Goal: Task Accomplishment & Management: Manage account settings

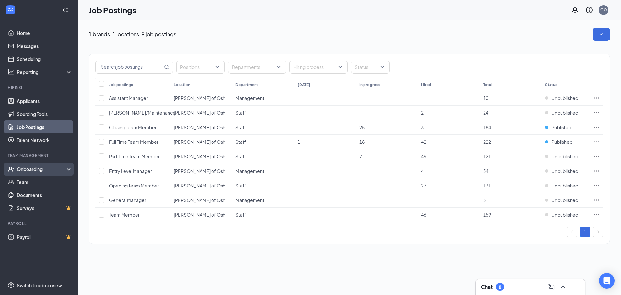
click at [37, 169] on div "Onboarding" at bounding box center [42, 169] width 50 height 6
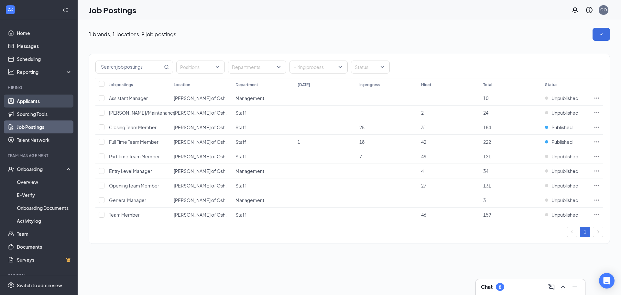
click at [40, 106] on link "Applicants" at bounding box center [44, 101] width 55 height 13
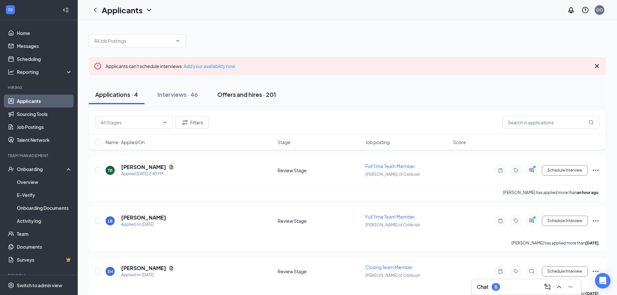
click at [240, 97] on div "Offers and hires · 201" at bounding box center [246, 94] width 59 height 8
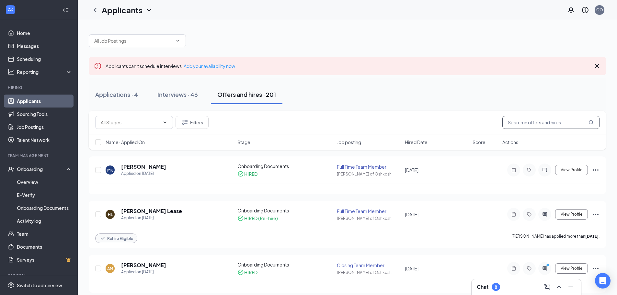
click at [551, 119] on input "text" at bounding box center [550, 122] width 97 height 13
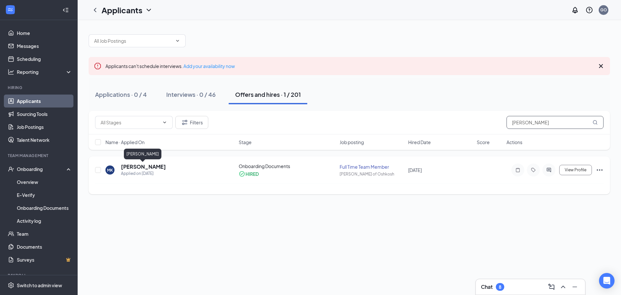
type input "[PERSON_NAME]"
click at [126, 169] on h5 "[PERSON_NAME]" at bounding box center [143, 166] width 45 height 7
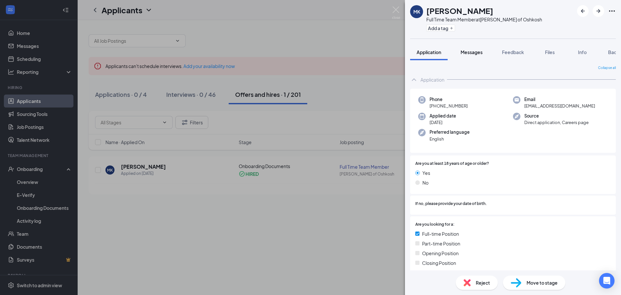
click at [471, 60] on button "Messages" at bounding box center [471, 52] width 35 height 16
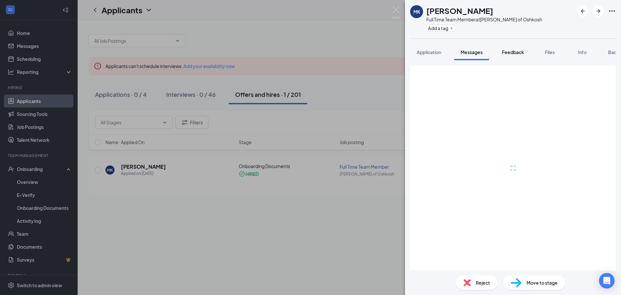
drag, startPoint x: 520, startPoint y: 40, endPoint x: 514, endPoint y: 50, distance: 12.3
click at [519, 43] on div "MK [PERSON_NAME] Full Time Team Member at [GEOGRAPHIC_DATA][PERSON_NAME] of Osh…" at bounding box center [513, 147] width 216 height 295
click at [514, 50] on span "Feedback" at bounding box center [513, 52] width 22 height 6
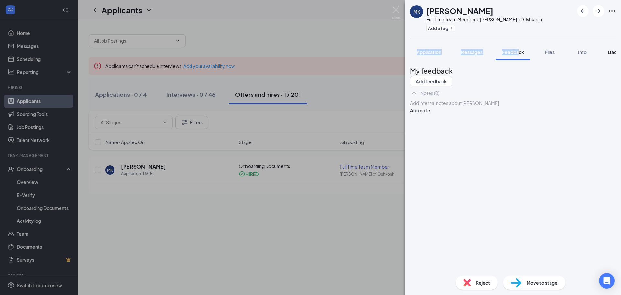
click at [610, 50] on span "Background" at bounding box center [621, 52] width 27 height 6
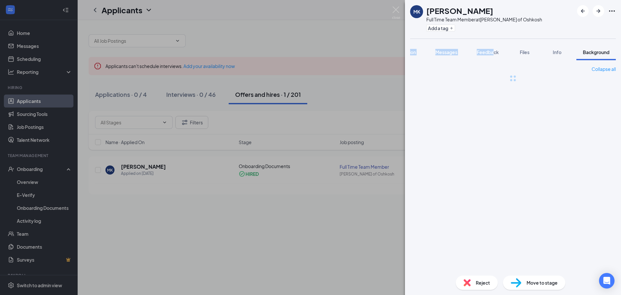
scroll to position [0, 27]
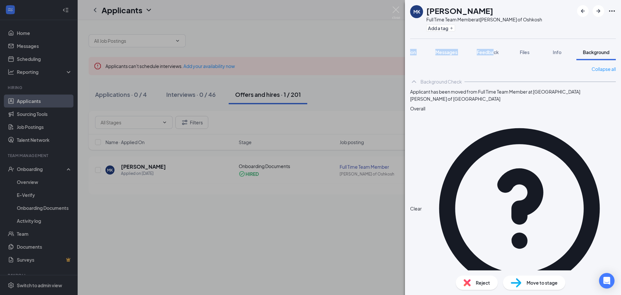
click at [455, 48] on button "Messages" at bounding box center [446, 52] width 35 height 16
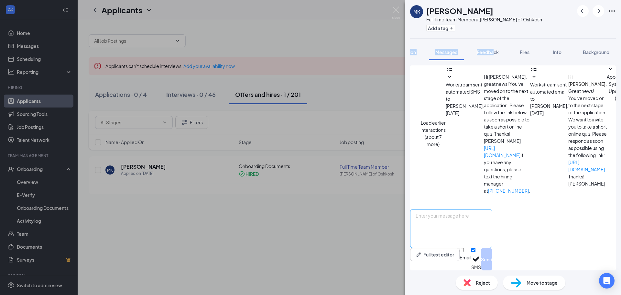
scroll to position [102, 0]
click at [491, 246] on textarea at bounding box center [451, 228] width 82 height 39
type textarea "Hi, [PERSON_NAME]. Our next orientation will be on [DATE] 3pm. Please bring in …"
drag, startPoint x: 515, startPoint y: 226, endPoint x: 351, endPoint y: 206, distance: 165.7
click at [351, 206] on div "MK [PERSON_NAME] Full Time Team Member at [PERSON_NAME] of Oshkosh Add a tag Ap…" at bounding box center [310, 147] width 621 height 295
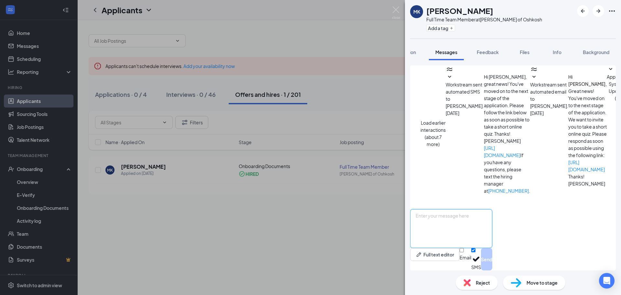
paste textarea "Hi, our next orientation will be [DATE][DATE] 2:30p-5p. You will need to bring …"
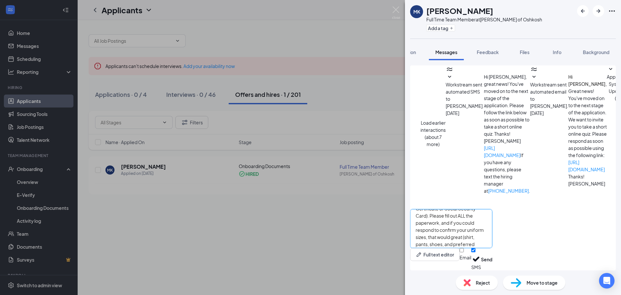
scroll to position [0, 0]
click at [431, 215] on textarea "Hi, our next orientation will be [DATE][DATE] 2:30p-5p. You will need to bring …" at bounding box center [451, 228] width 82 height 39
click at [493, 215] on textarea "Hi, [PERSON_NAME]! Our next orientation will be [DATE][DATE] 2:30p-5p. You will…" at bounding box center [451, 228] width 82 height 39
click at [446, 225] on textarea "Hi, [PERSON_NAME]! Our next orientation will be [DATE][DATE] 2:30p-5p. You will…" at bounding box center [451, 228] width 82 height 39
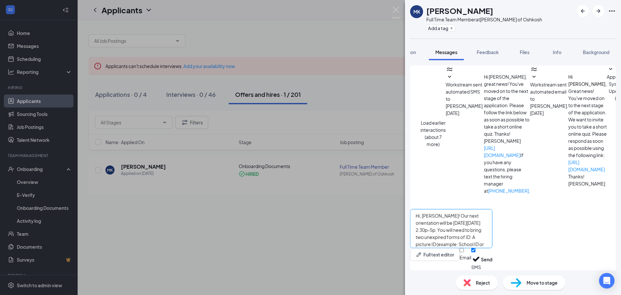
click at [446, 225] on textarea "Hi, [PERSON_NAME]! Our next orientation will be [DATE][DATE] 2:30p-5p. You will…" at bounding box center [451, 228] width 82 height 39
drag, startPoint x: 446, startPoint y: 225, endPoint x: 427, endPoint y: 225, distance: 18.8
click at [427, 225] on textarea "Hi, [PERSON_NAME]! Our next orientation will be [DATE][DATE] 2:30p-5p. You will…" at bounding box center [451, 228] width 82 height 39
click at [493, 245] on textarea "Hi, [PERSON_NAME]! Our next orientation will be [DATE][DATE] 3p-4p You will nee…" at bounding box center [451, 228] width 82 height 39
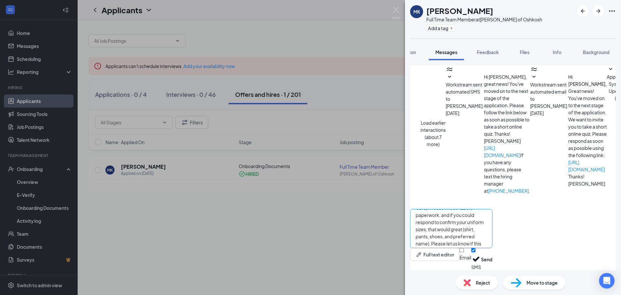
scroll to position [32, 0]
type textarea "Hi, [PERSON_NAME]! Our next orientation will be [DATE][DATE] 3p-4p You will nee…"
click at [493, 257] on button "Send" at bounding box center [486, 259] width 11 height 22
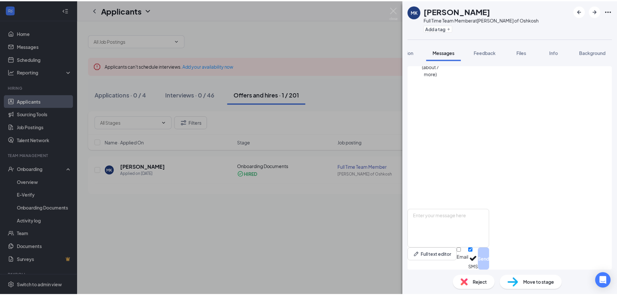
scroll to position [251, 0]
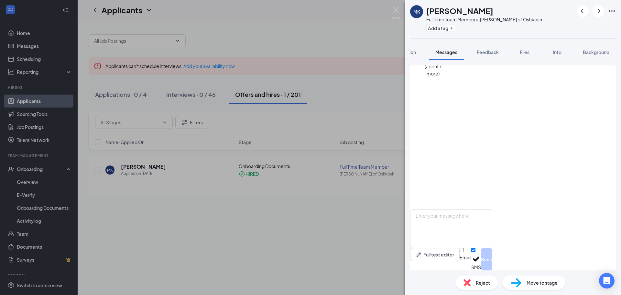
click at [84, 144] on div "MK [PERSON_NAME] Full Time Team Member at [PERSON_NAME] of Oshkosh Add a tag Ap…" at bounding box center [310, 147] width 621 height 295
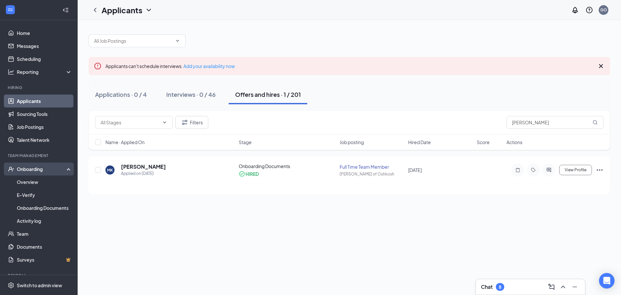
click at [23, 173] on div "Onboarding" at bounding box center [39, 168] width 78 height 13
click at [29, 168] on div "Onboarding" at bounding box center [42, 169] width 50 height 6
click at [28, 184] on link "Overview" at bounding box center [44, 181] width 55 height 13
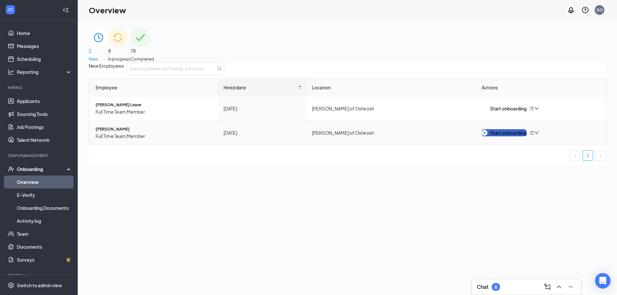
click at [510, 136] on button "Start onboarding" at bounding box center [503, 132] width 45 height 7
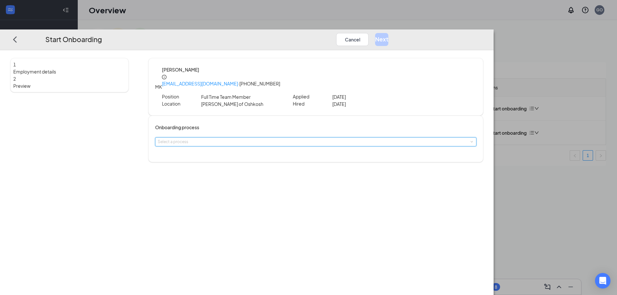
click at [259, 138] on div "Select a process" at bounding box center [316, 142] width 316 height 8
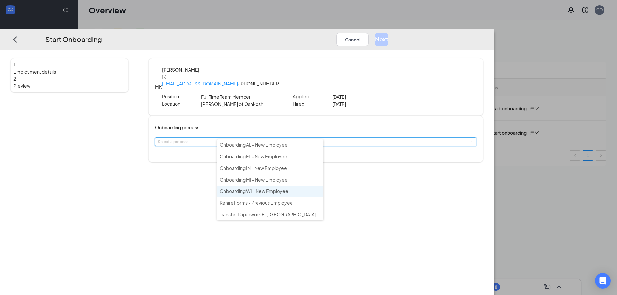
click at [269, 191] on span "Onboarding WI - New Employee" at bounding box center [253, 191] width 69 height 6
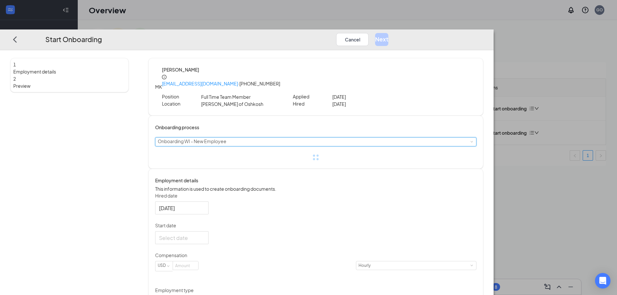
scroll to position [65, 0]
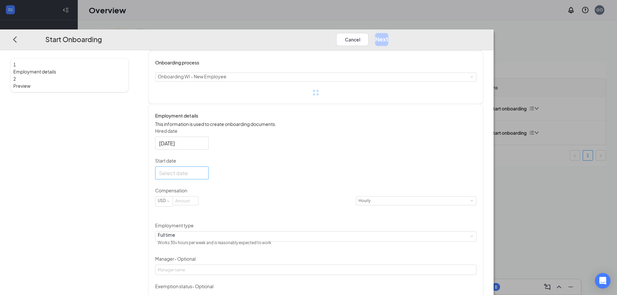
drag, startPoint x: 251, startPoint y: 184, endPoint x: 255, endPoint y: 183, distance: 3.7
click at [208, 179] on div at bounding box center [181, 172] width 53 height 13
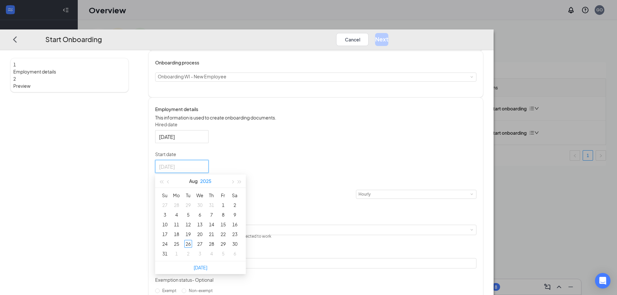
type input "[DATE]"
click at [204, 241] on div "27" at bounding box center [200, 244] width 8 height 8
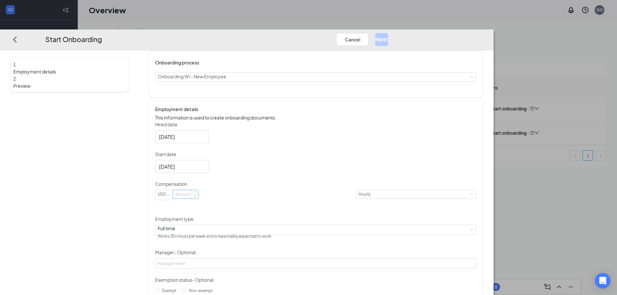
click at [198, 190] on div at bounding box center [186, 194] width 26 height 9
click at [198, 198] on input at bounding box center [185, 194] width 25 height 8
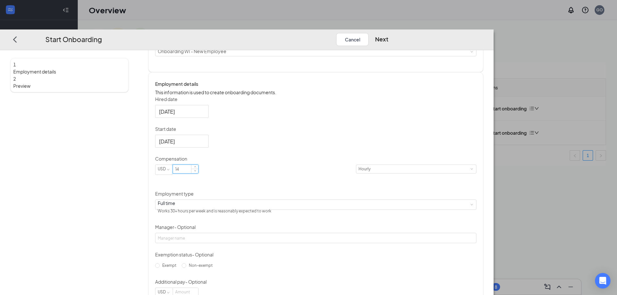
scroll to position [115, 0]
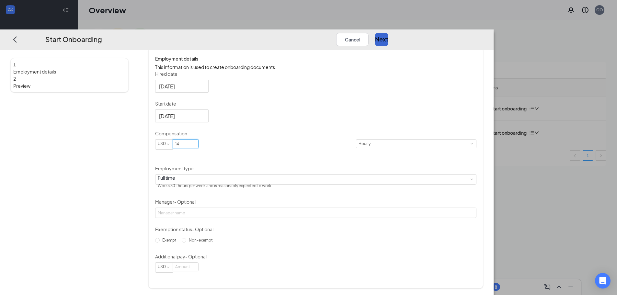
type input "14"
click at [388, 33] on button "Next" at bounding box center [381, 39] width 13 height 13
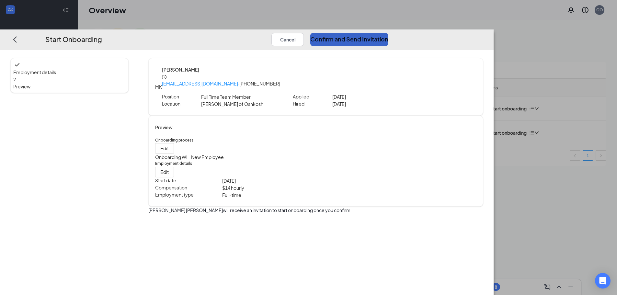
click at [388, 33] on button "Confirm and Send Invitation" at bounding box center [349, 39] width 78 height 13
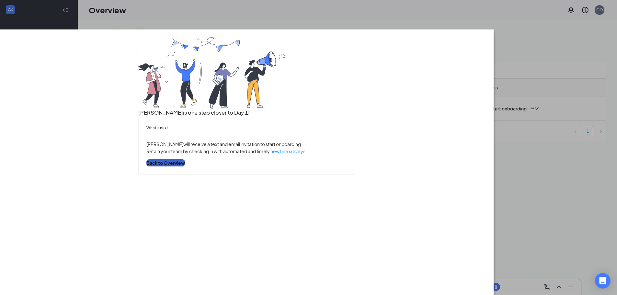
click at [185, 166] on button "Back to Overview" at bounding box center [165, 162] width 39 height 7
